Goal: Transaction & Acquisition: Purchase product/service

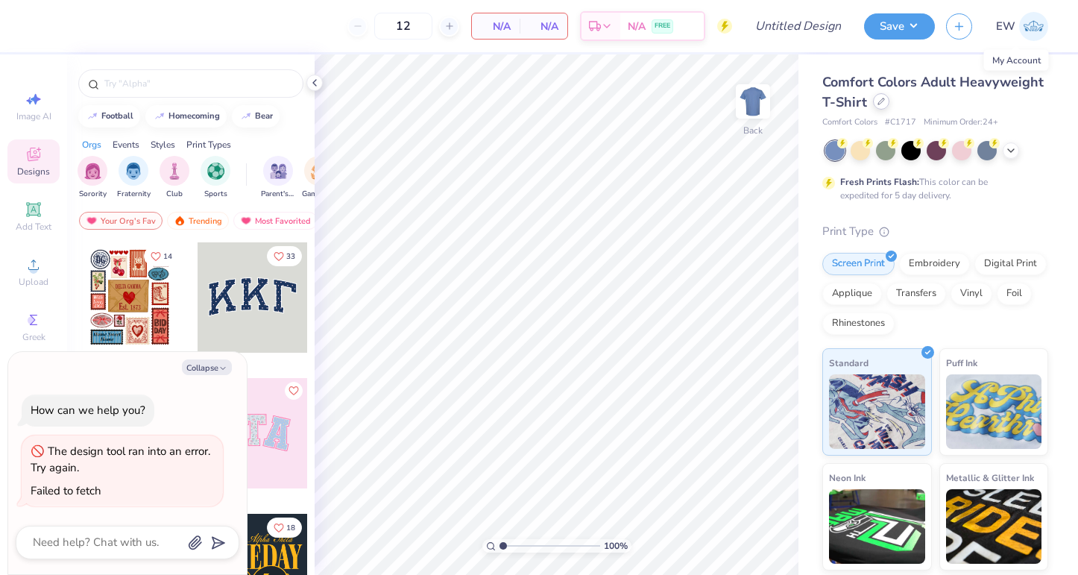
click at [878, 106] on div at bounding box center [881, 101] width 16 height 16
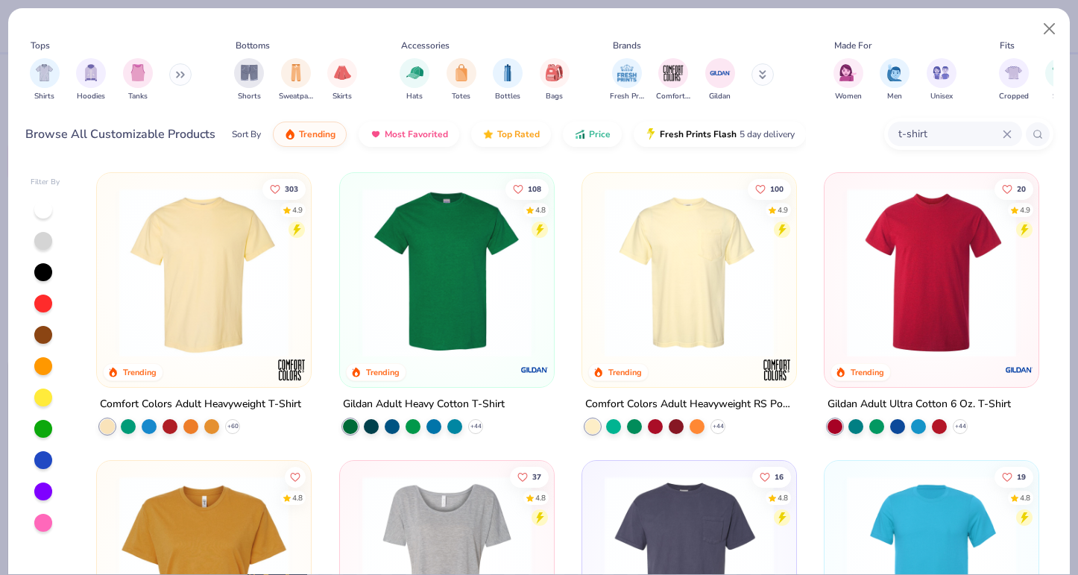
click at [706, 253] on img at bounding box center [689, 272] width 184 height 169
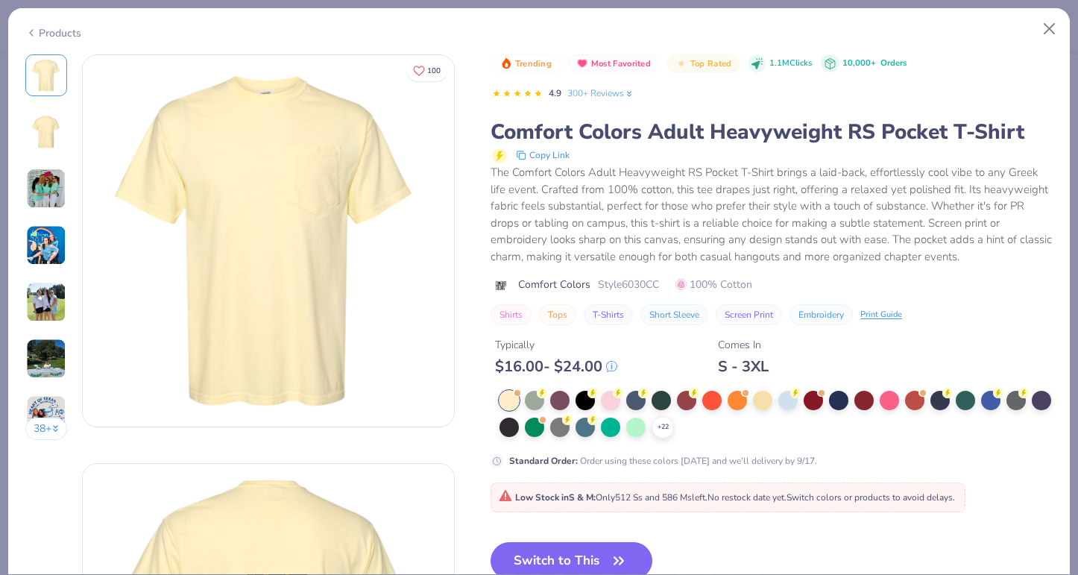
click at [54, 184] on img at bounding box center [46, 188] width 40 height 40
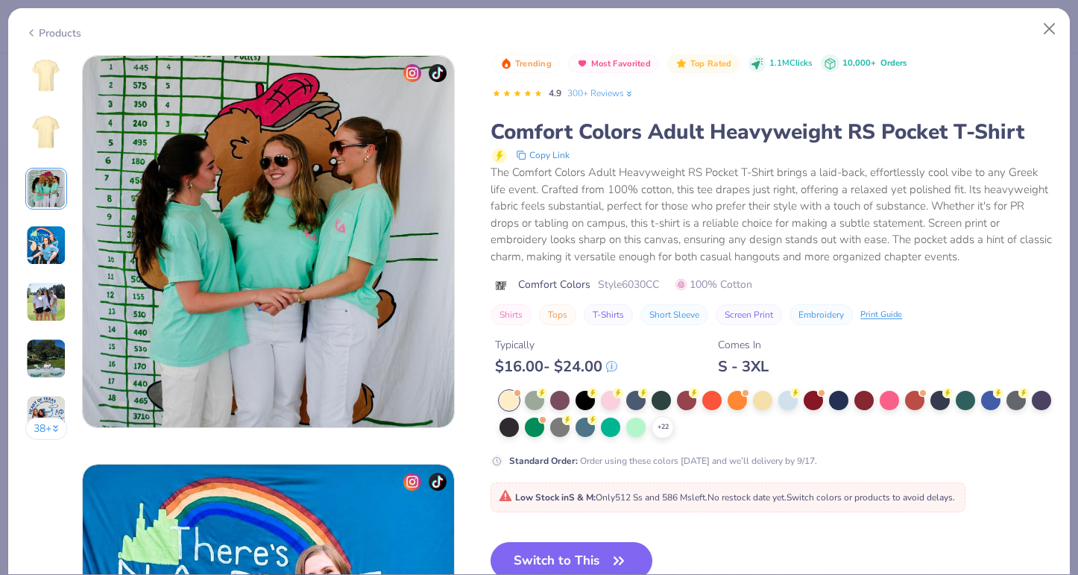
scroll to position [817, 0]
click at [1045, 26] on button "Close" at bounding box center [1049, 29] width 28 height 28
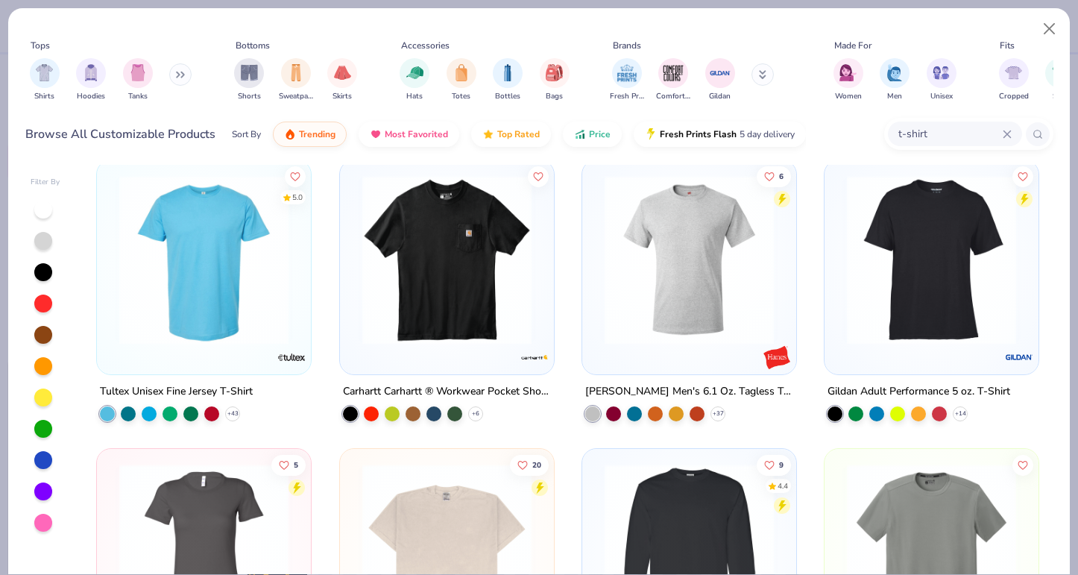
scroll to position [1757, 0]
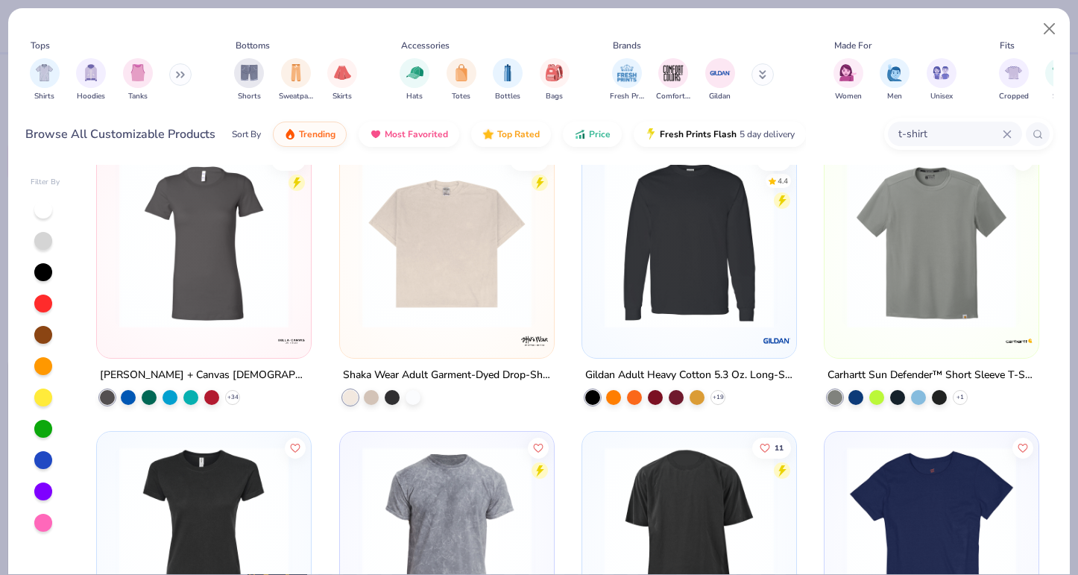
click at [449, 256] on img at bounding box center [447, 242] width 184 height 169
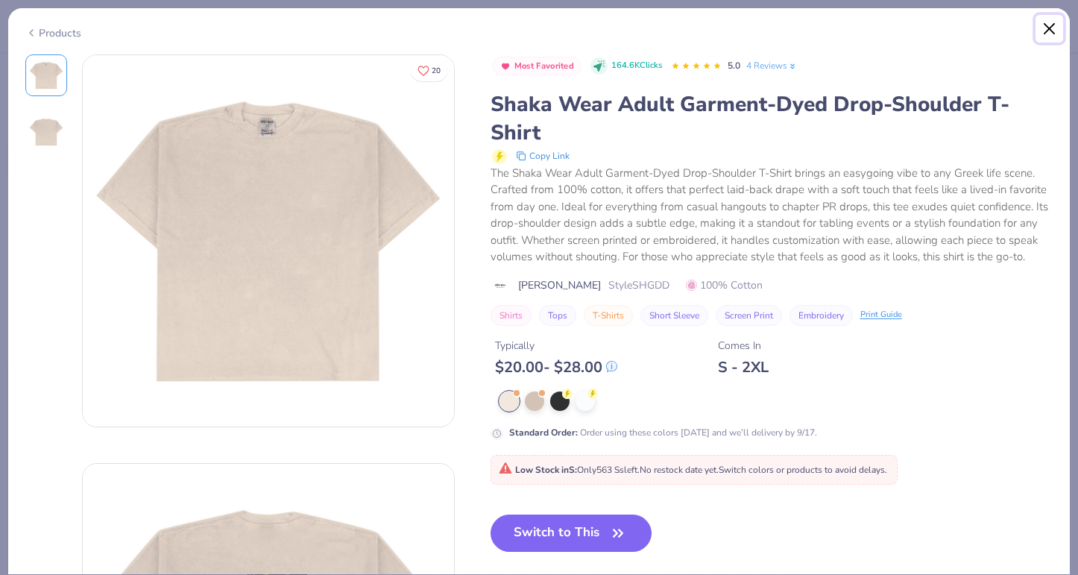
click at [1045, 27] on button "Close" at bounding box center [1049, 29] width 28 height 28
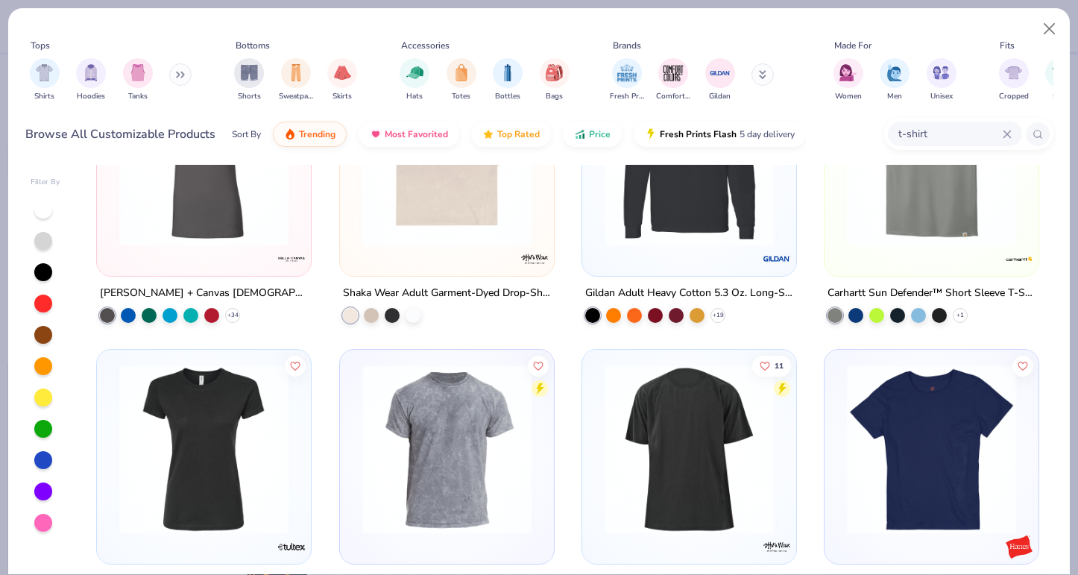
scroll to position [1843, 0]
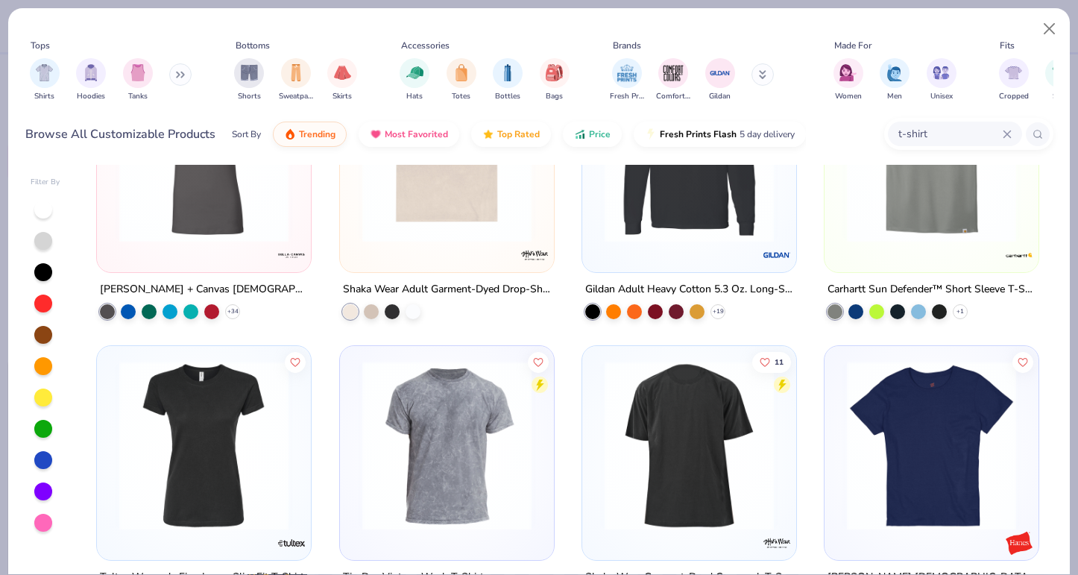
click at [890, 409] on img at bounding box center [931, 445] width 184 height 169
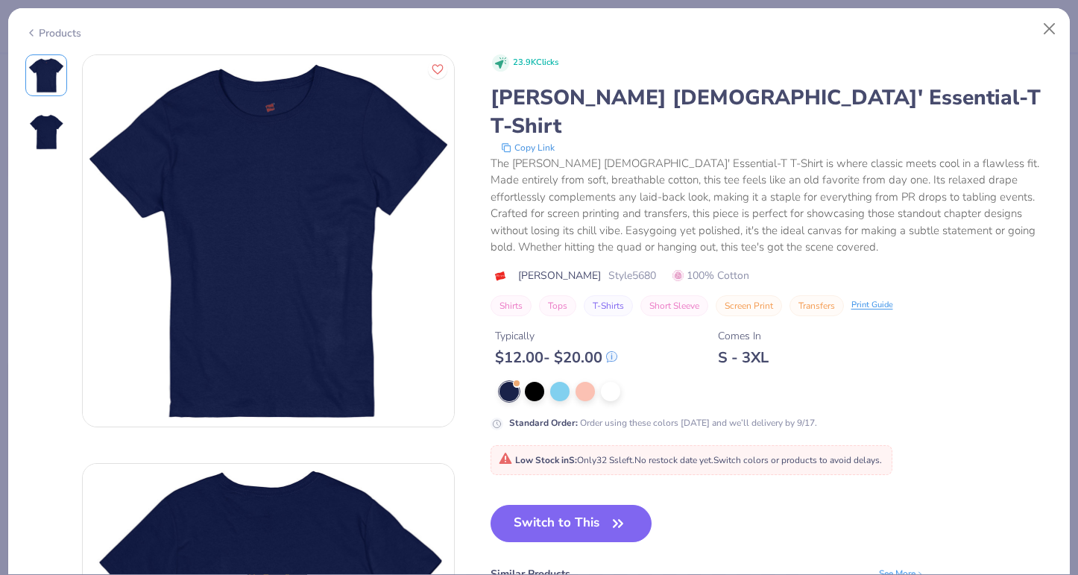
click at [35, 136] on img at bounding box center [46, 132] width 36 height 36
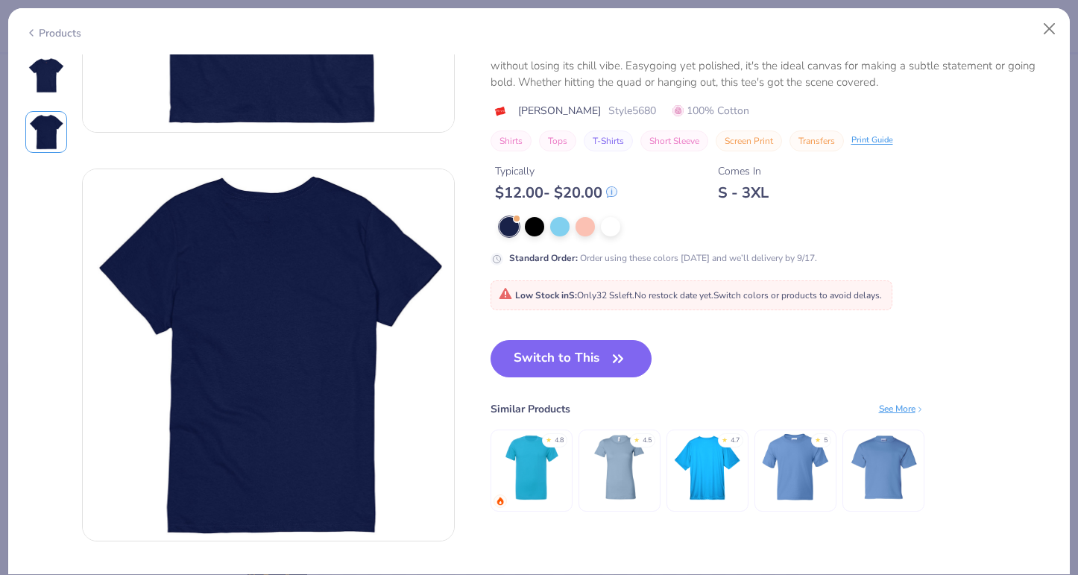
scroll to position [408, 0]
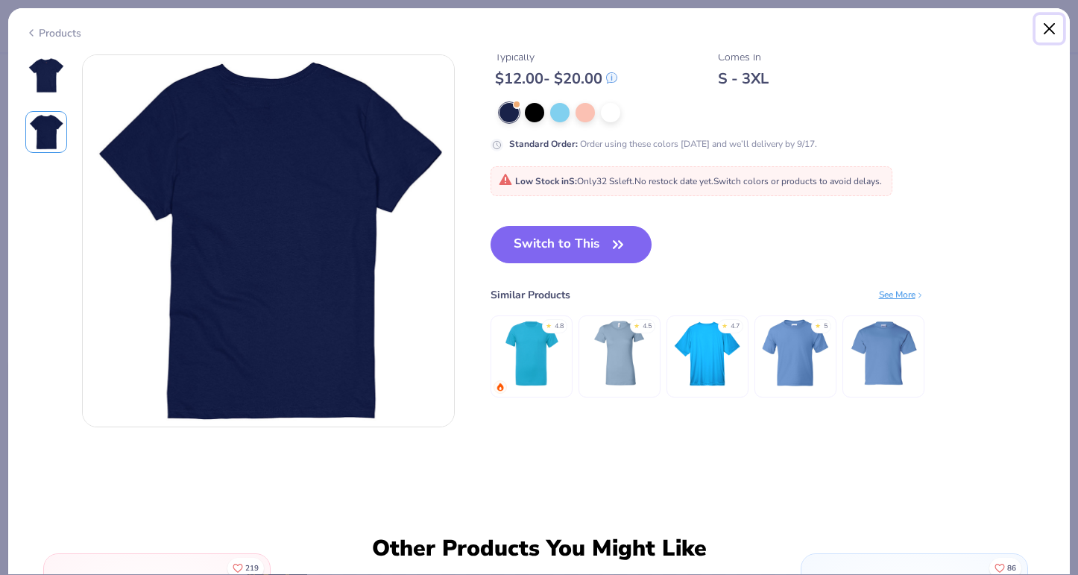
click at [1047, 26] on button "Close" at bounding box center [1049, 29] width 28 height 28
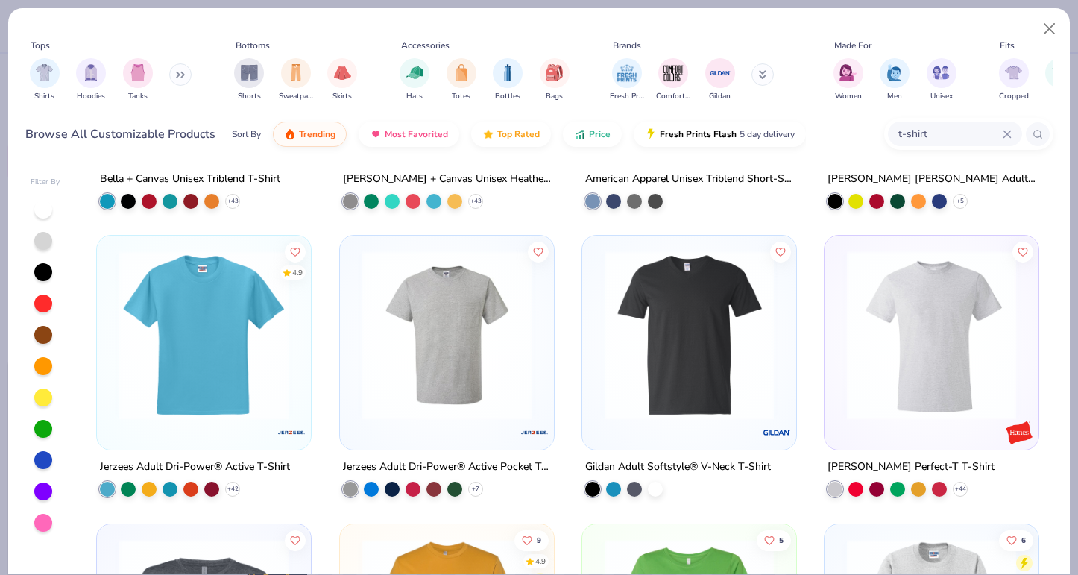
scroll to position [2531, 0]
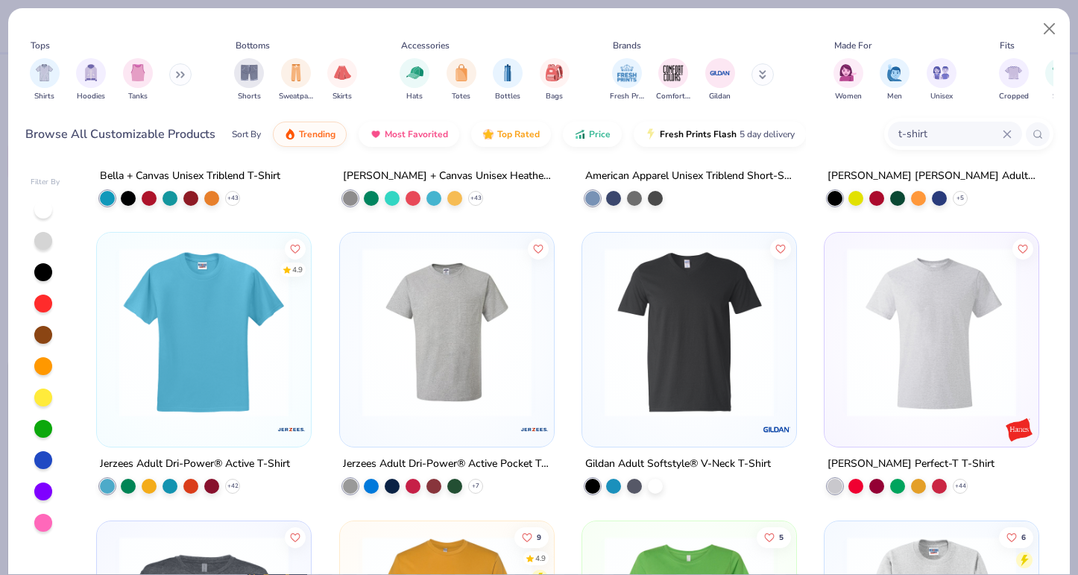
click at [416, 337] on img at bounding box center [447, 331] width 184 height 169
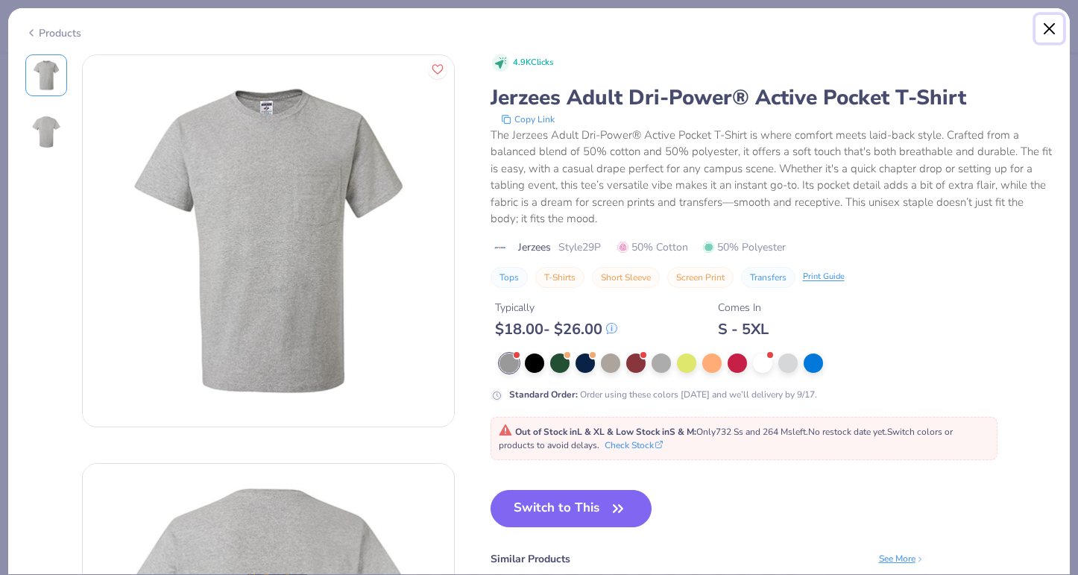
click at [1052, 19] on button "Close" at bounding box center [1049, 29] width 28 height 28
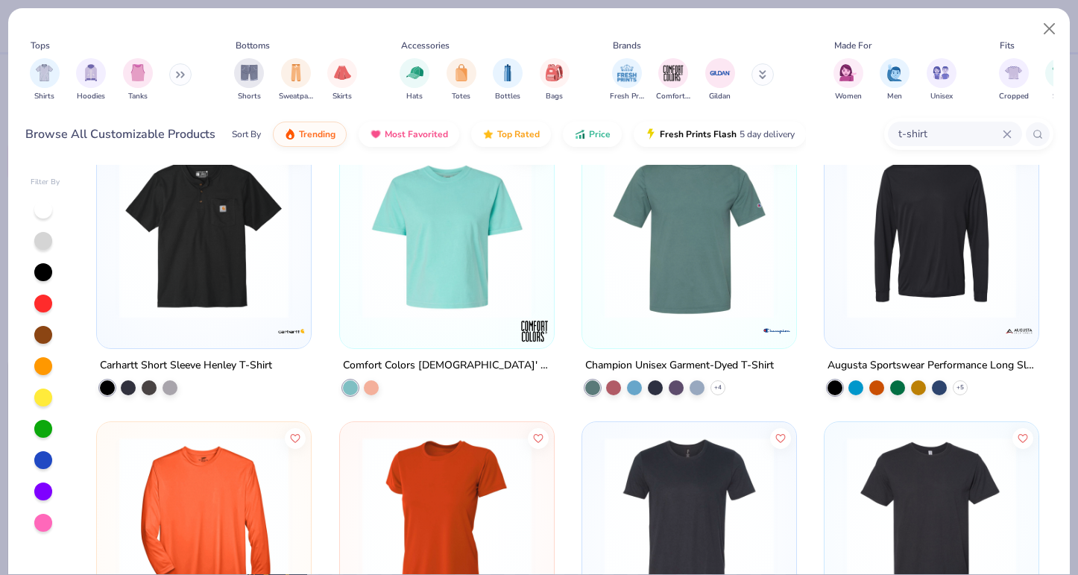
scroll to position [4203, 0]
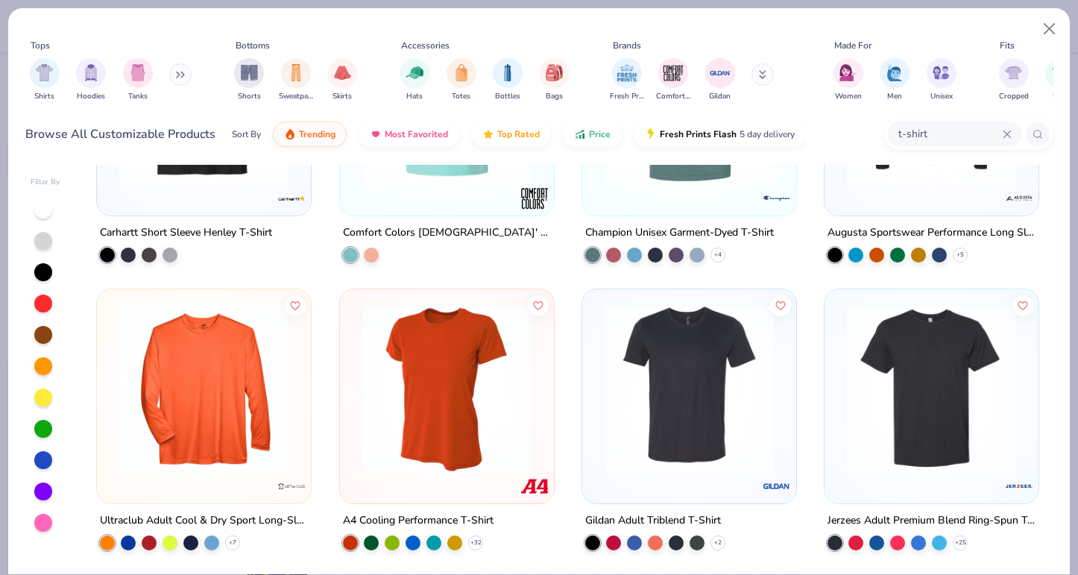
click at [924, 369] on img at bounding box center [931, 388] width 184 height 169
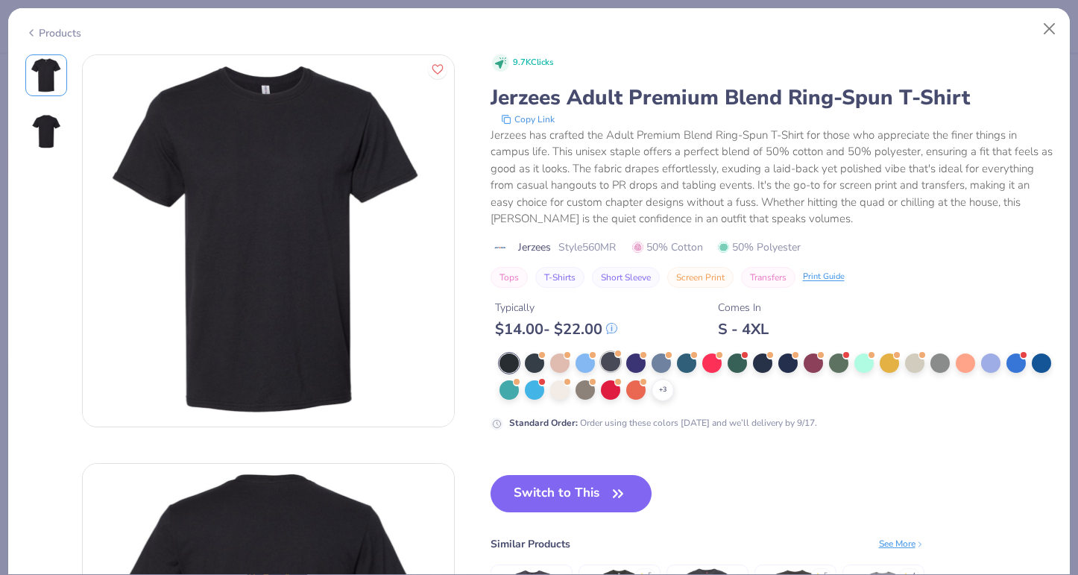
click at [612, 363] on div at bounding box center [610, 361] width 19 height 19
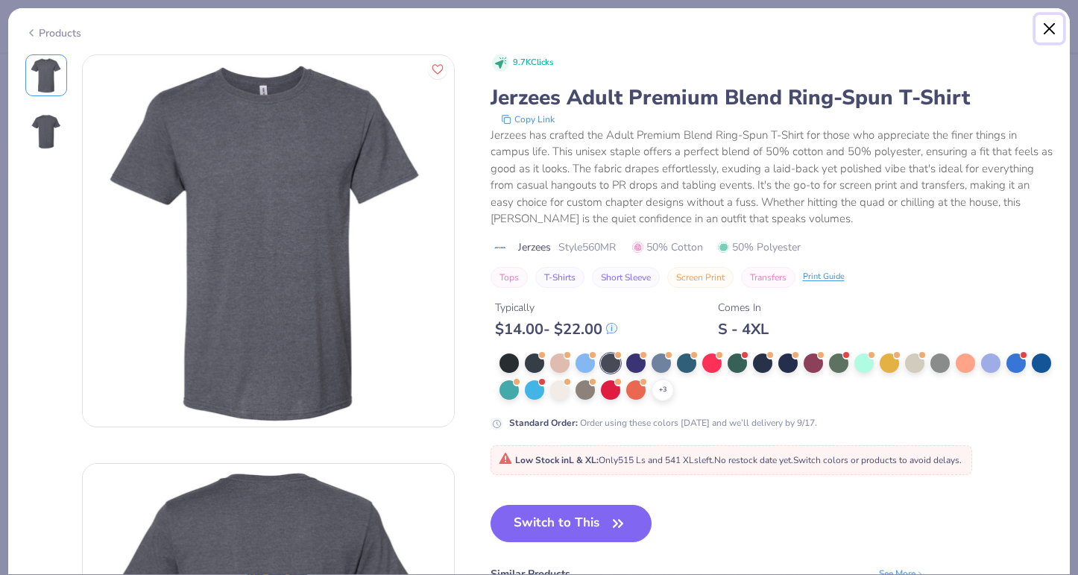
click at [1050, 31] on button "Close" at bounding box center [1049, 29] width 28 height 28
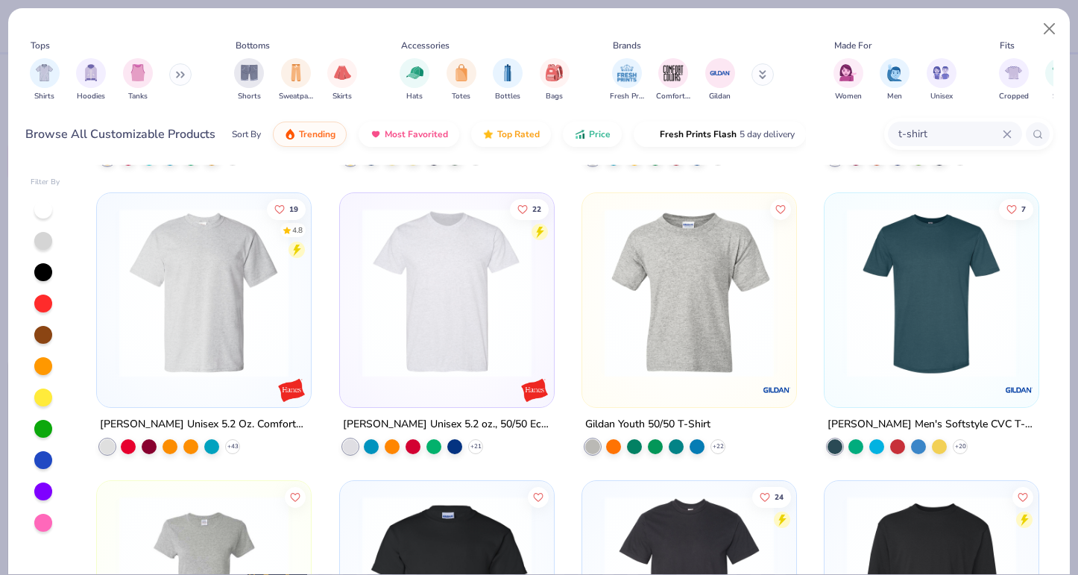
scroll to position [6315, 0]
click at [243, 309] on img at bounding box center [204, 290] width 184 height 169
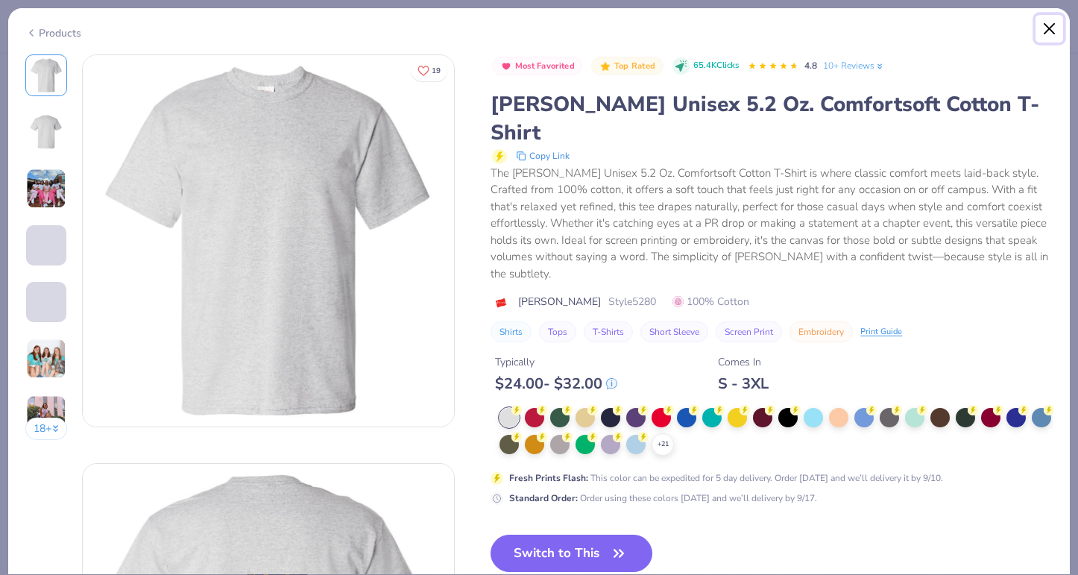
click at [1047, 29] on button "Close" at bounding box center [1049, 29] width 28 height 28
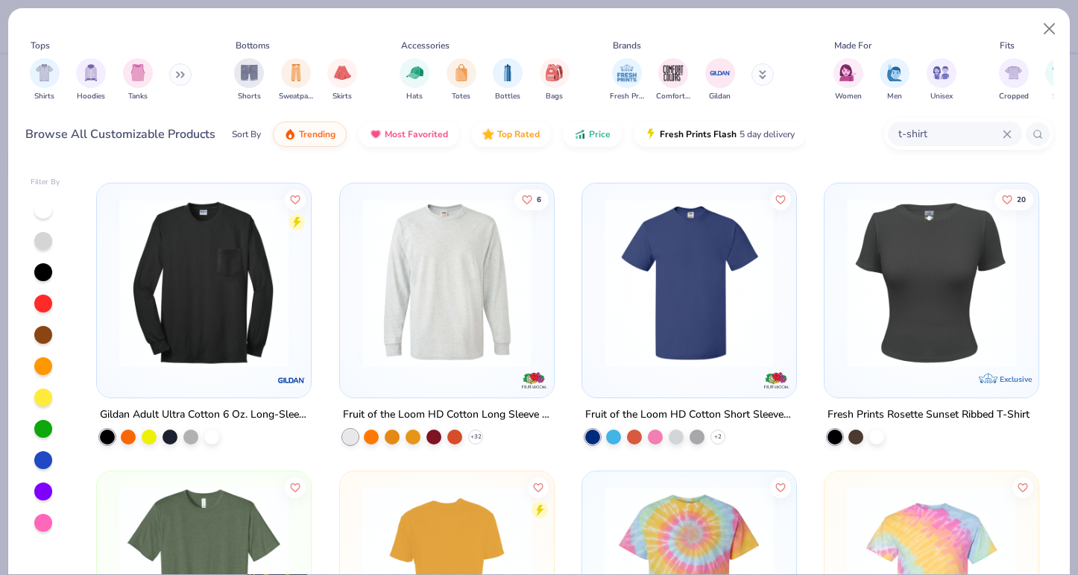
scroll to position [6900, 0]
click at [48, 71] on img "filter for Shirts" at bounding box center [44, 71] width 17 height 17
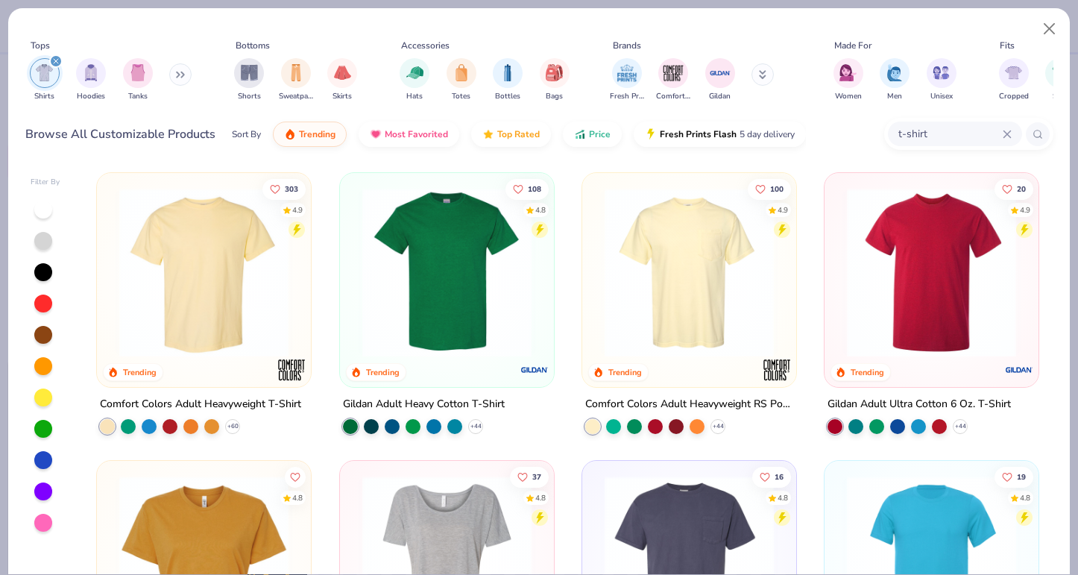
click at [226, 291] on img at bounding box center [204, 272] width 184 height 169
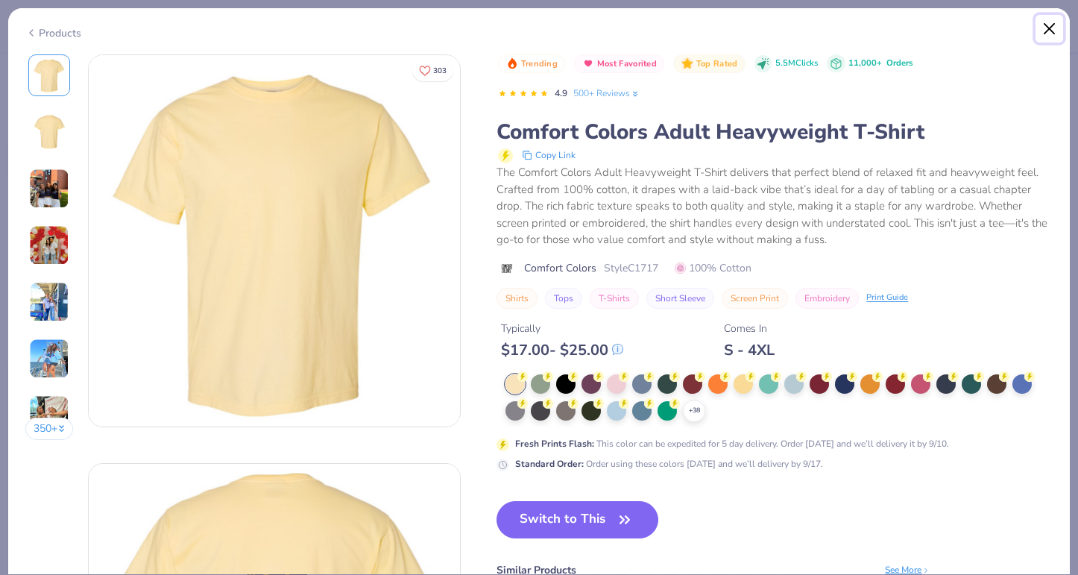
click at [1051, 25] on button "Close" at bounding box center [1049, 29] width 28 height 28
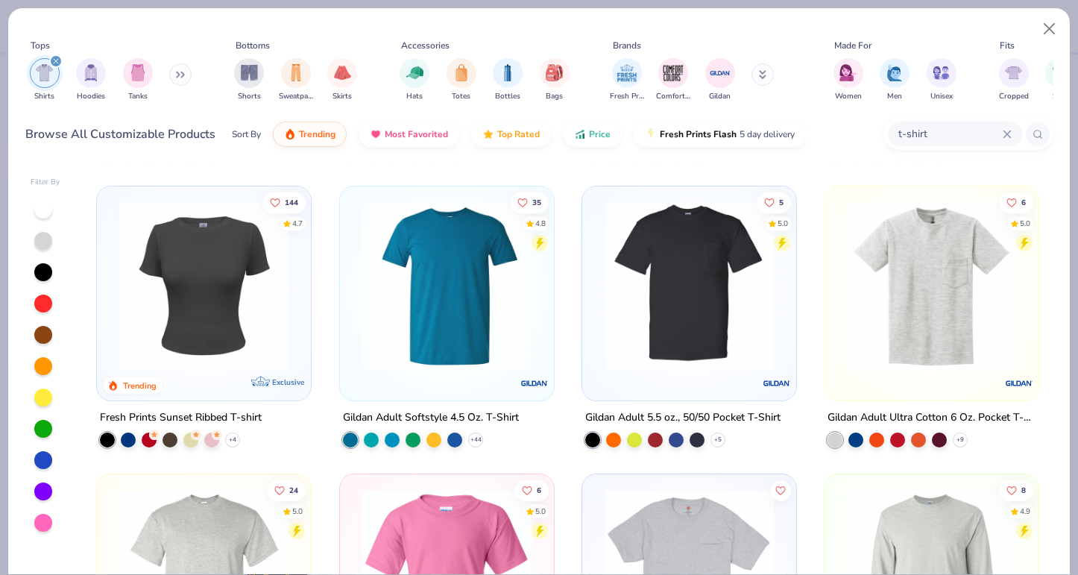
scroll to position [567, 0]
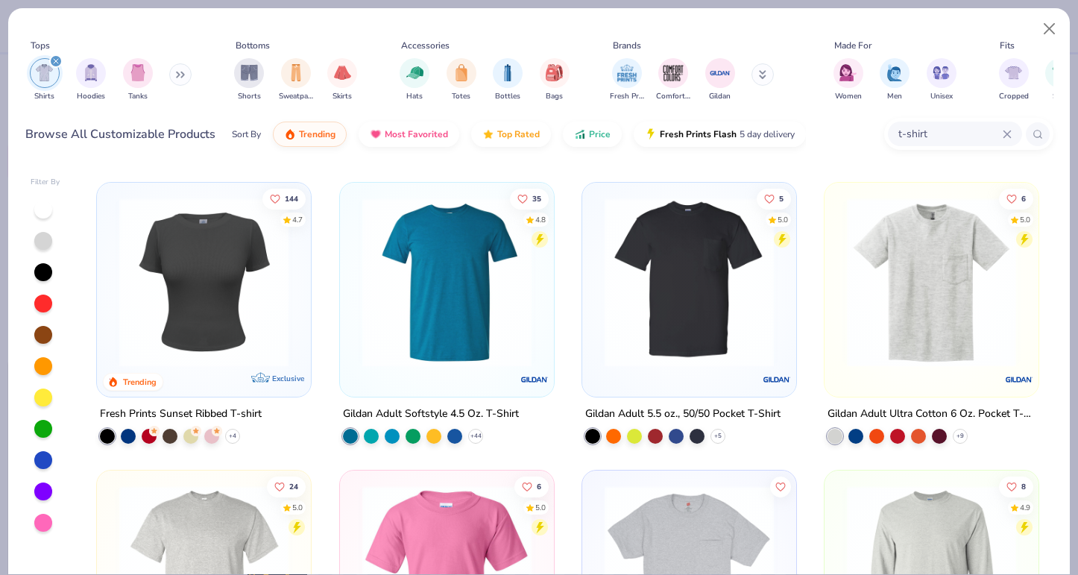
click at [691, 281] on img at bounding box center [689, 281] width 184 height 169
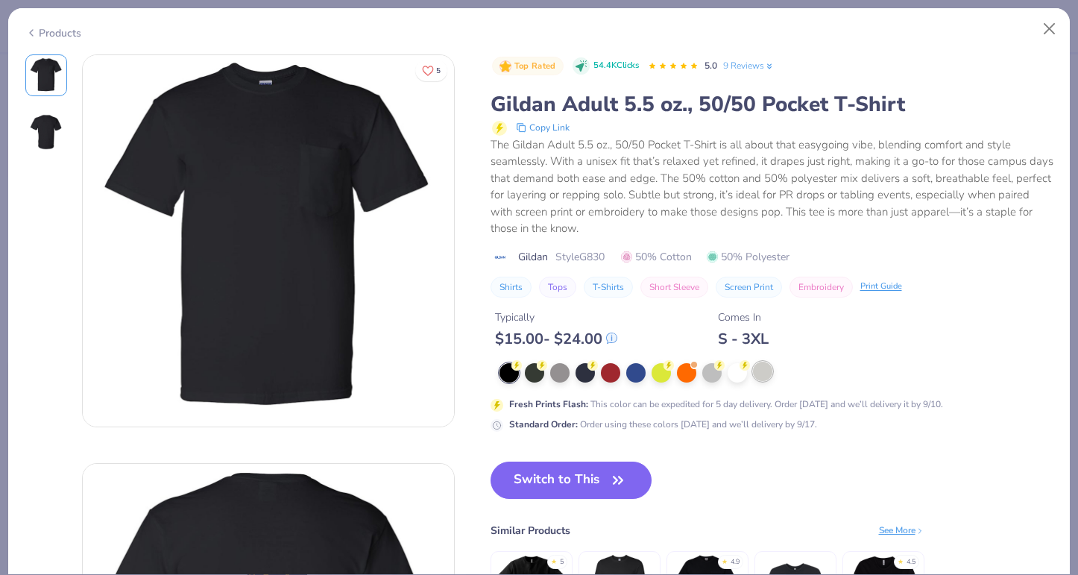
click at [766, 380] on div at bounding box center [762, 371] width 19 height 19
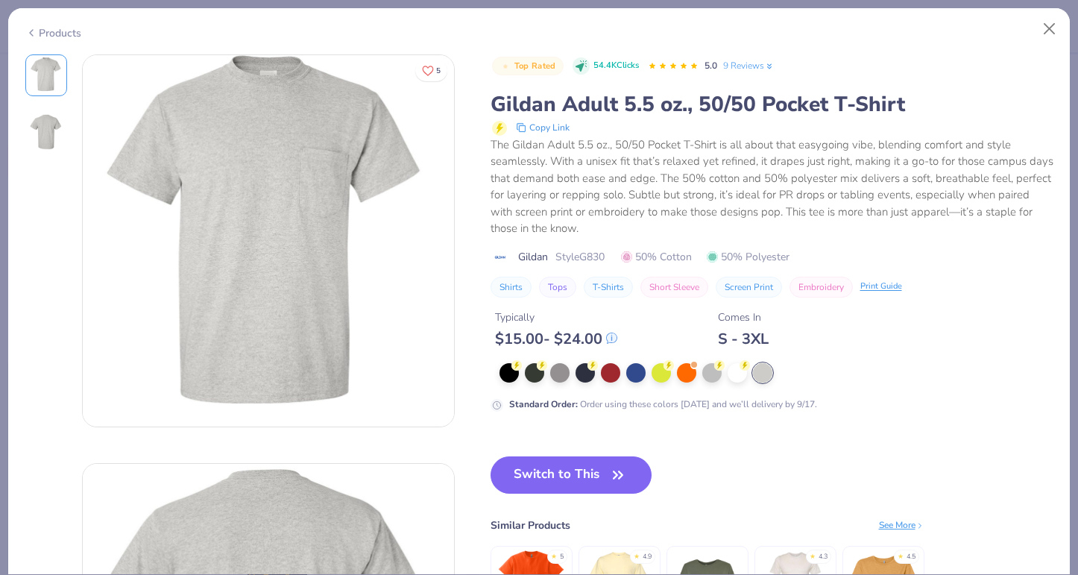
type textarea "x"
